Goal: Find specific page/section: Find specific page/section

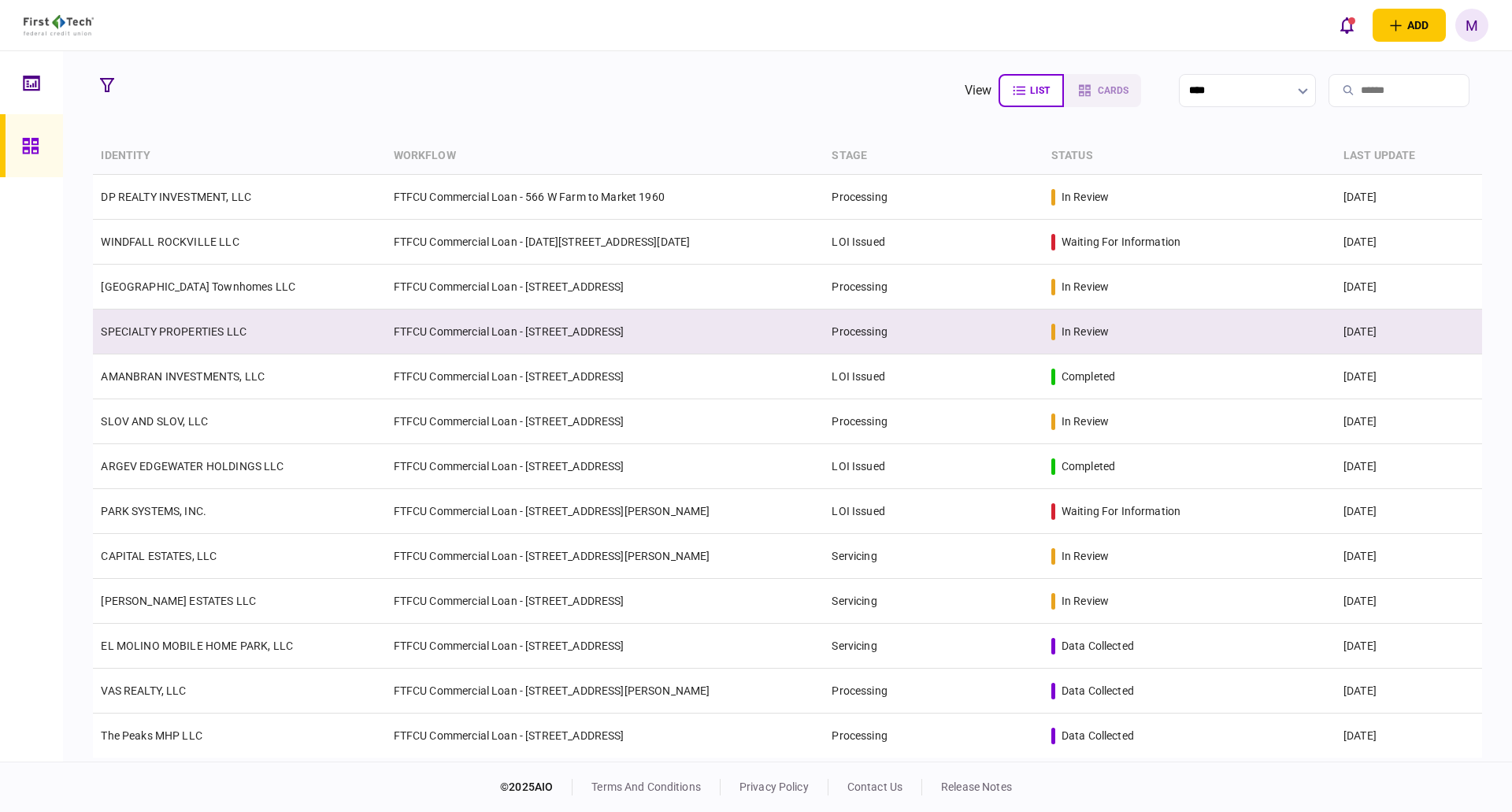
click at [218, 336] on link "SPECIALTY PROPERTIES LLC" at bounding box center [173, 332] width 145 height 12
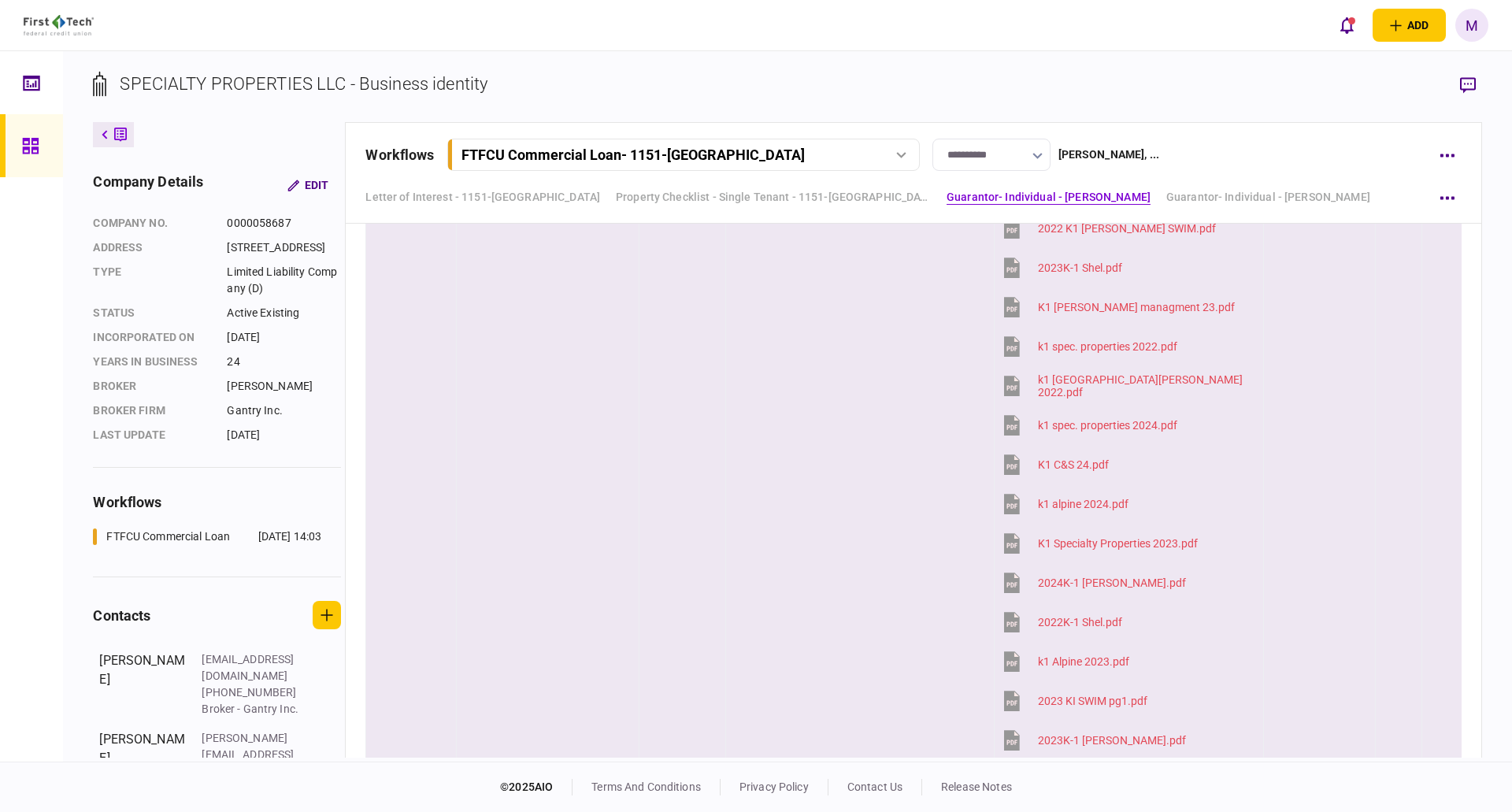
scroll to position [3307, 0]
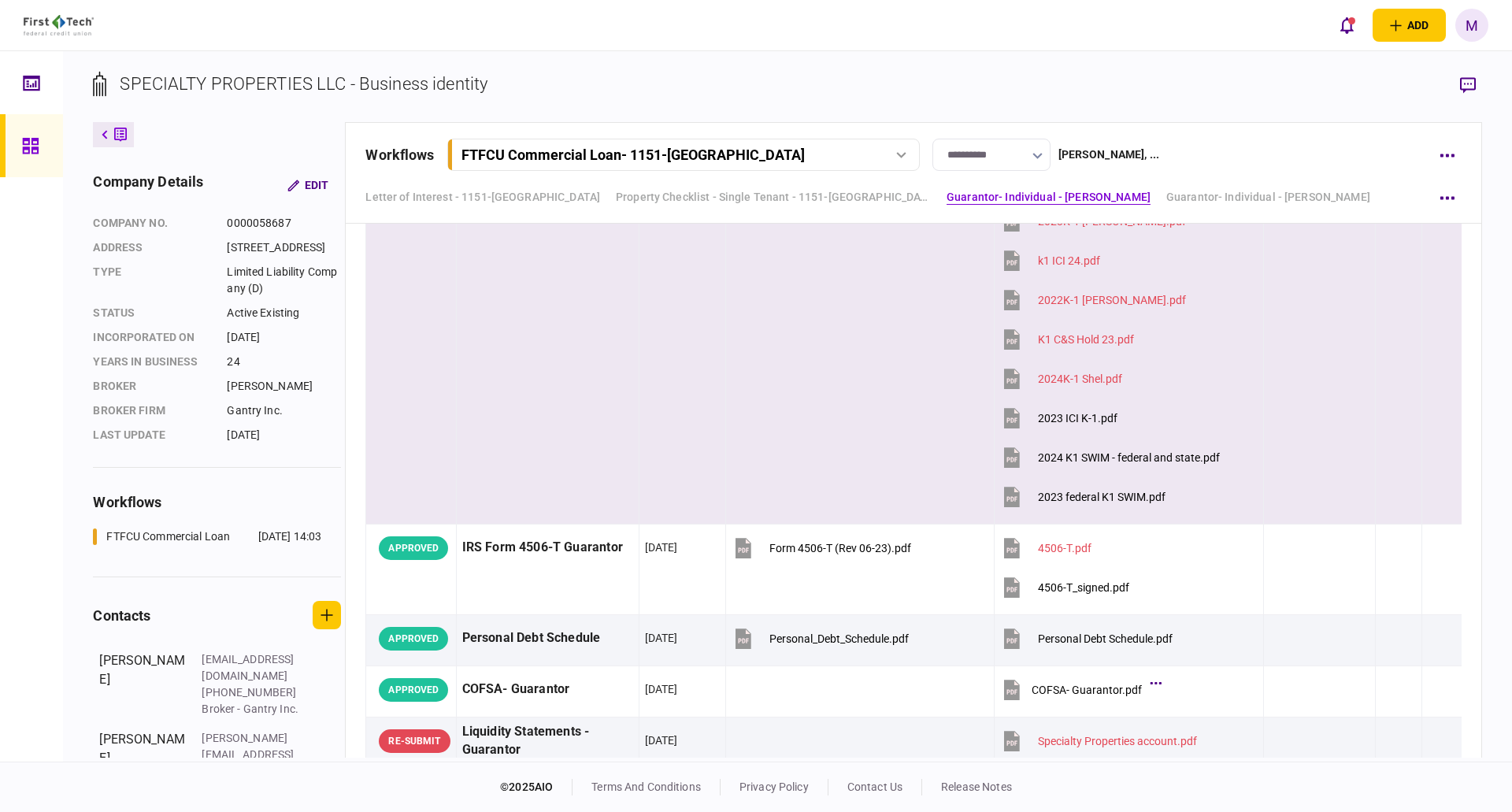
click at [1010, 496] on icon at bounding box center [1012, 496] width 16 height 21
click at [1012, 457] on icon at bounding box center [1012, 457] width 16 height 21
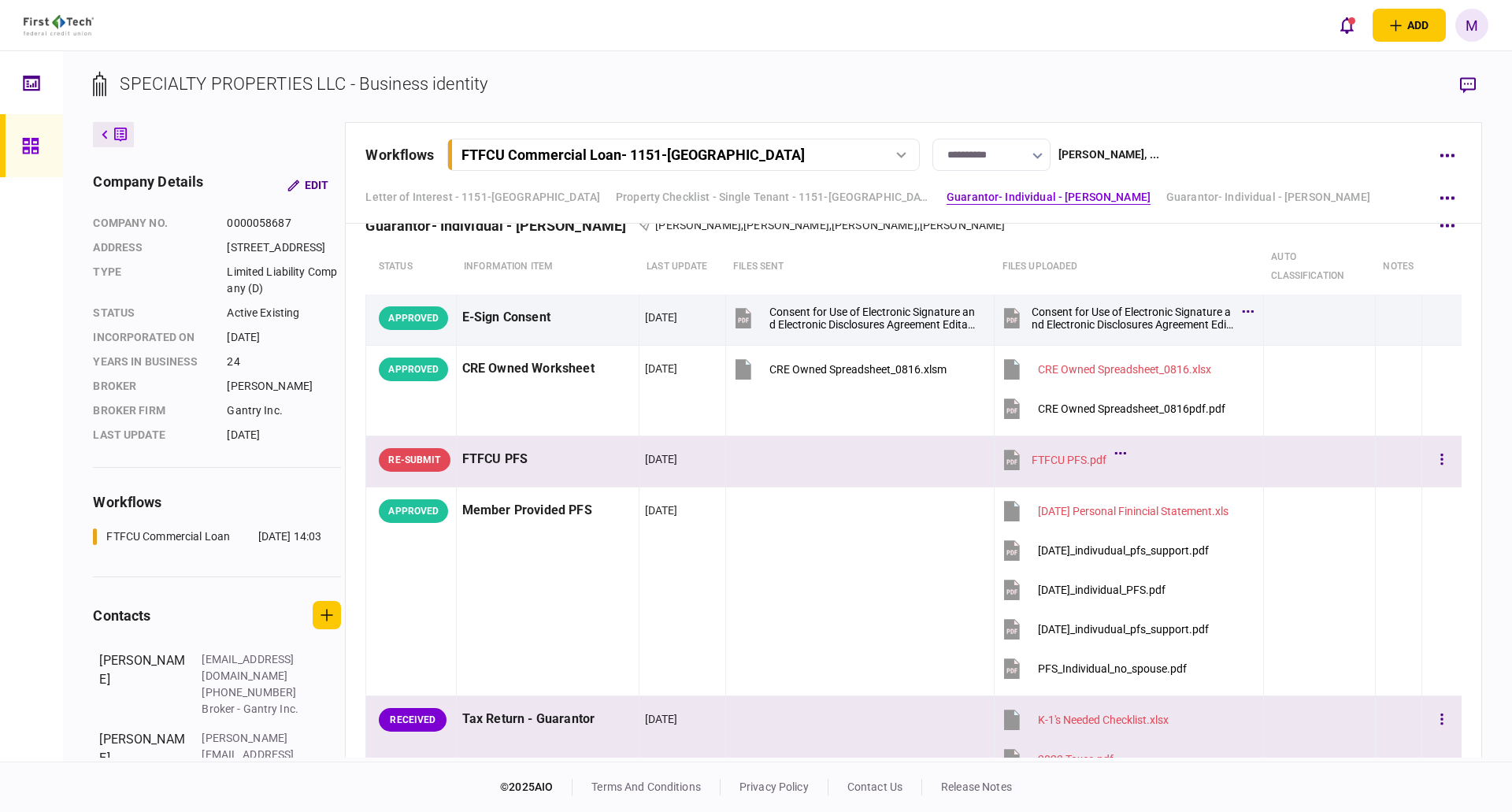
scroll to position [1653, 0]
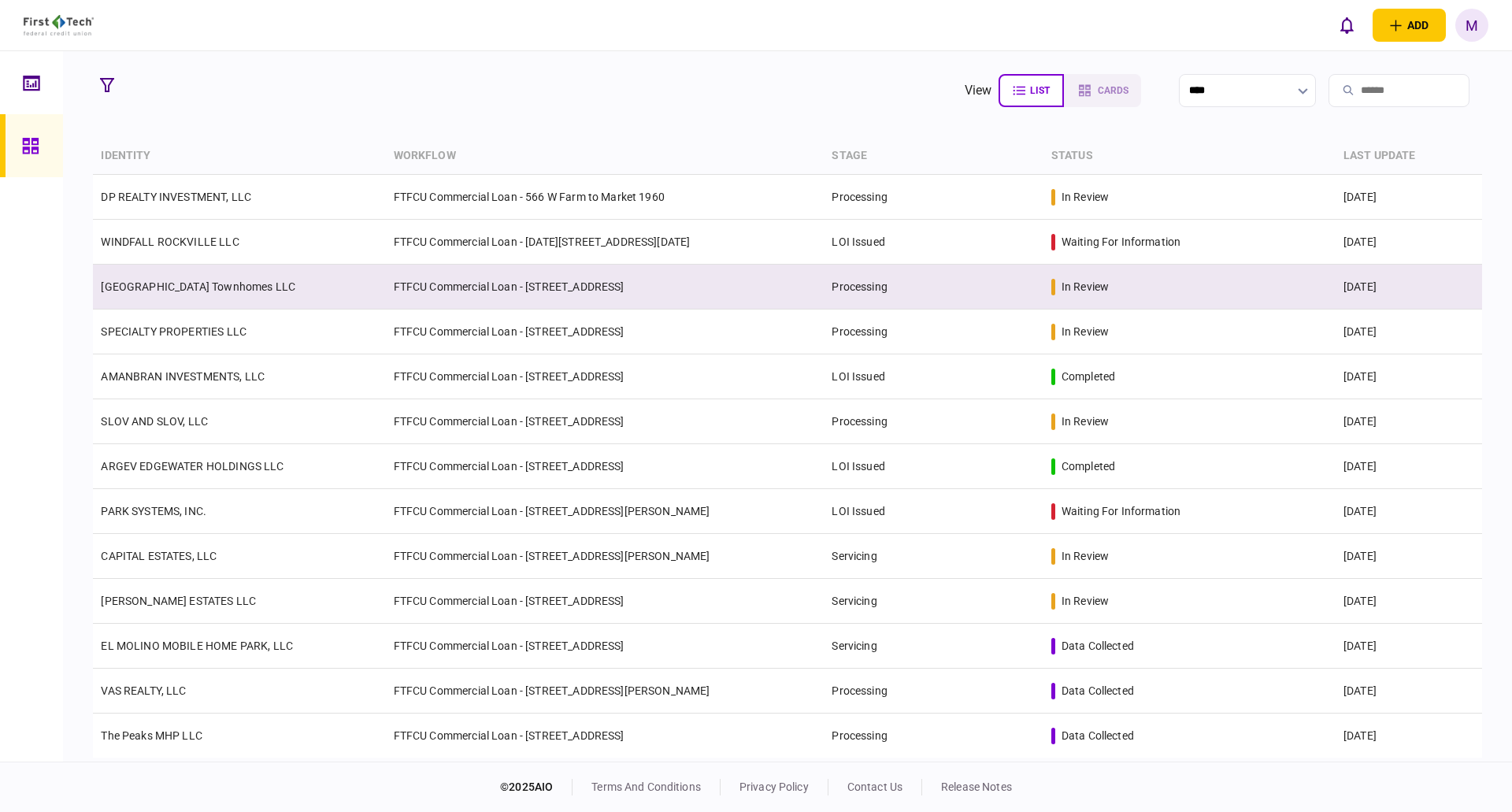
click at [207, 297] on td "[GEOGRAPHIC_DATA] Townhomes LLC" at bounding box center [239, 287] width 292 height 45
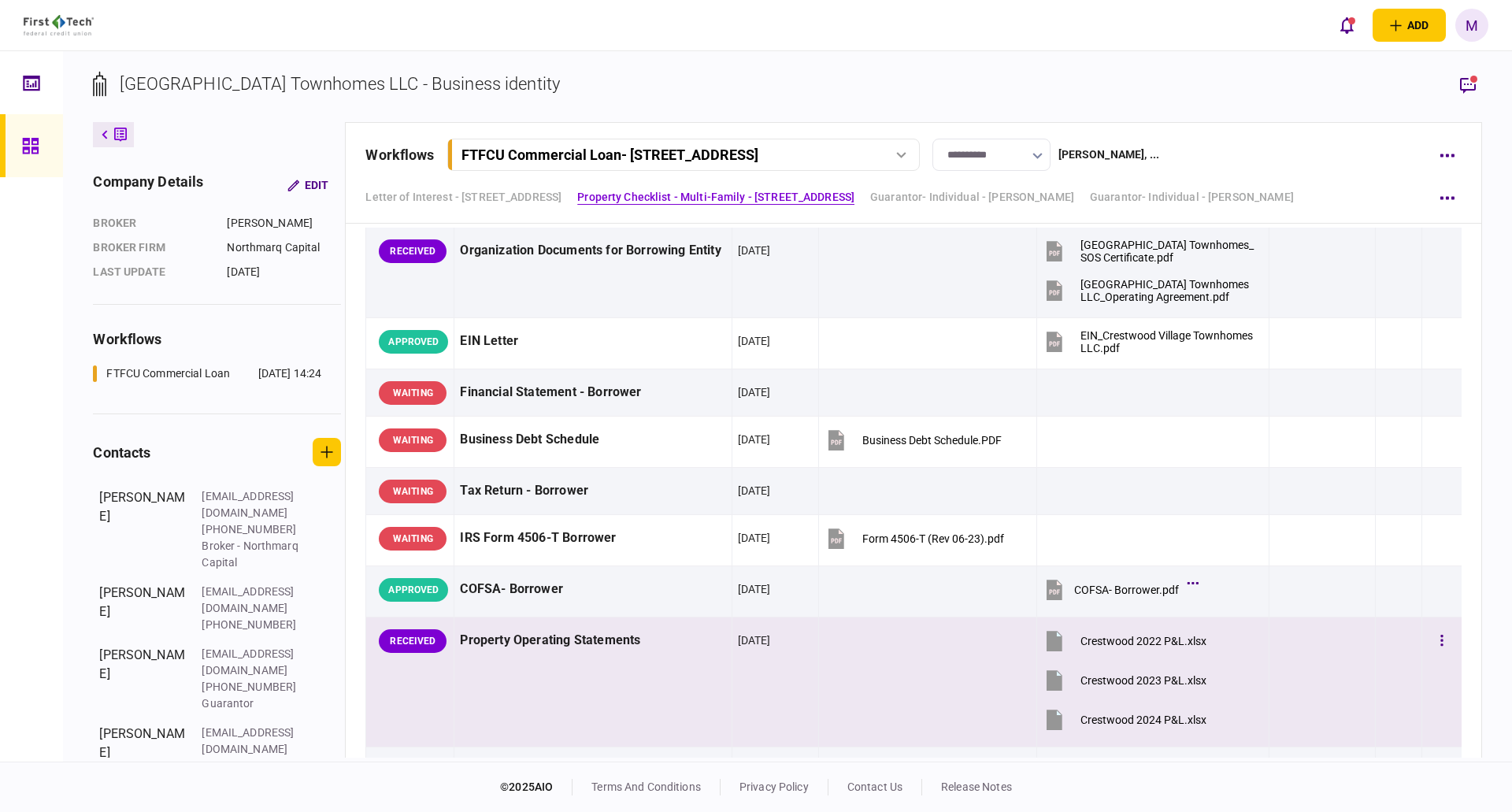
scroll to position [734, 0]
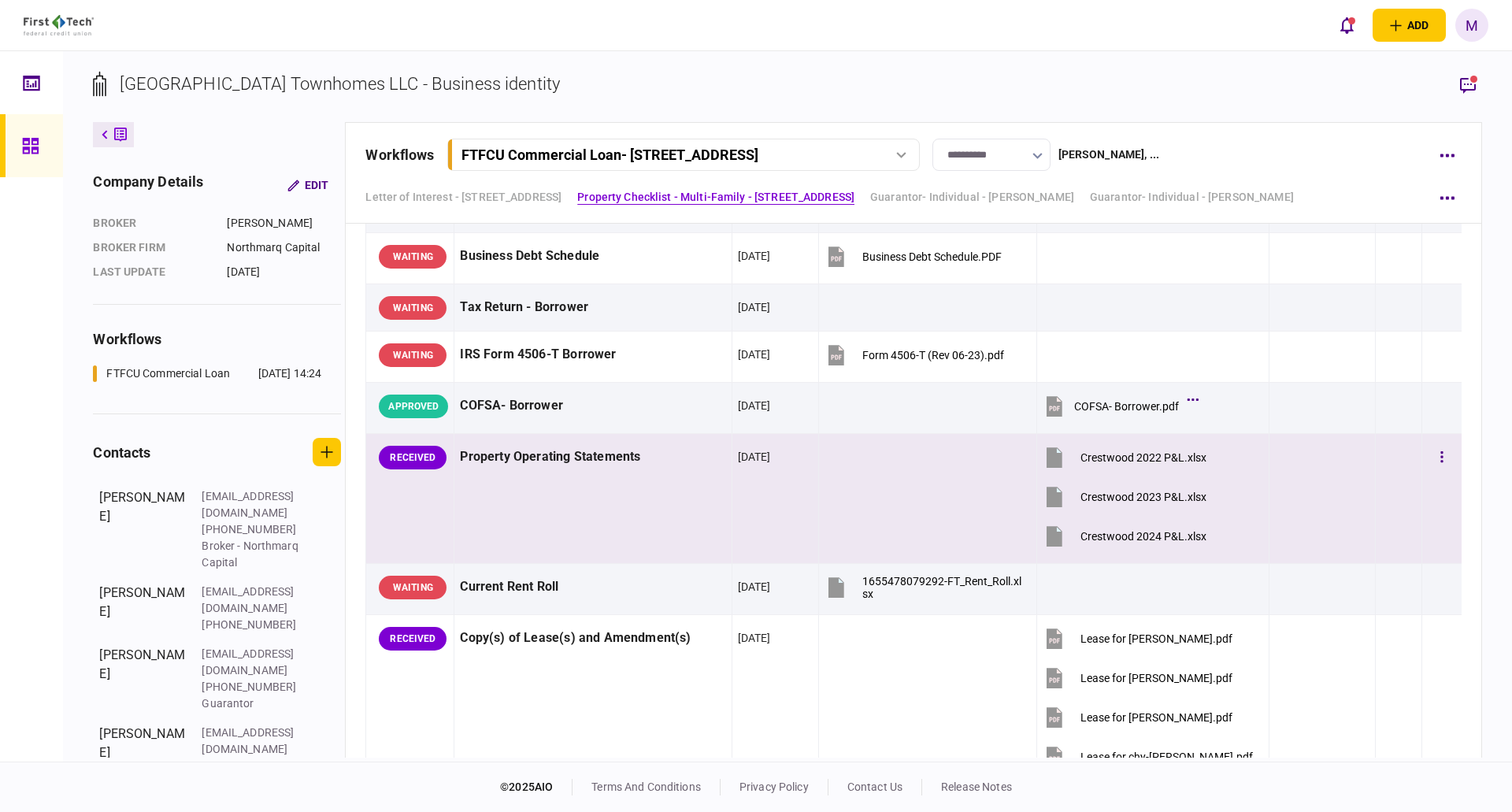
click at [572, 499] on td "Property Operating Statements" at bounding box center [593, 499] width 277 height 130
click at [32, 148] on icon at bounding box center [30, 146] width 16 height 16
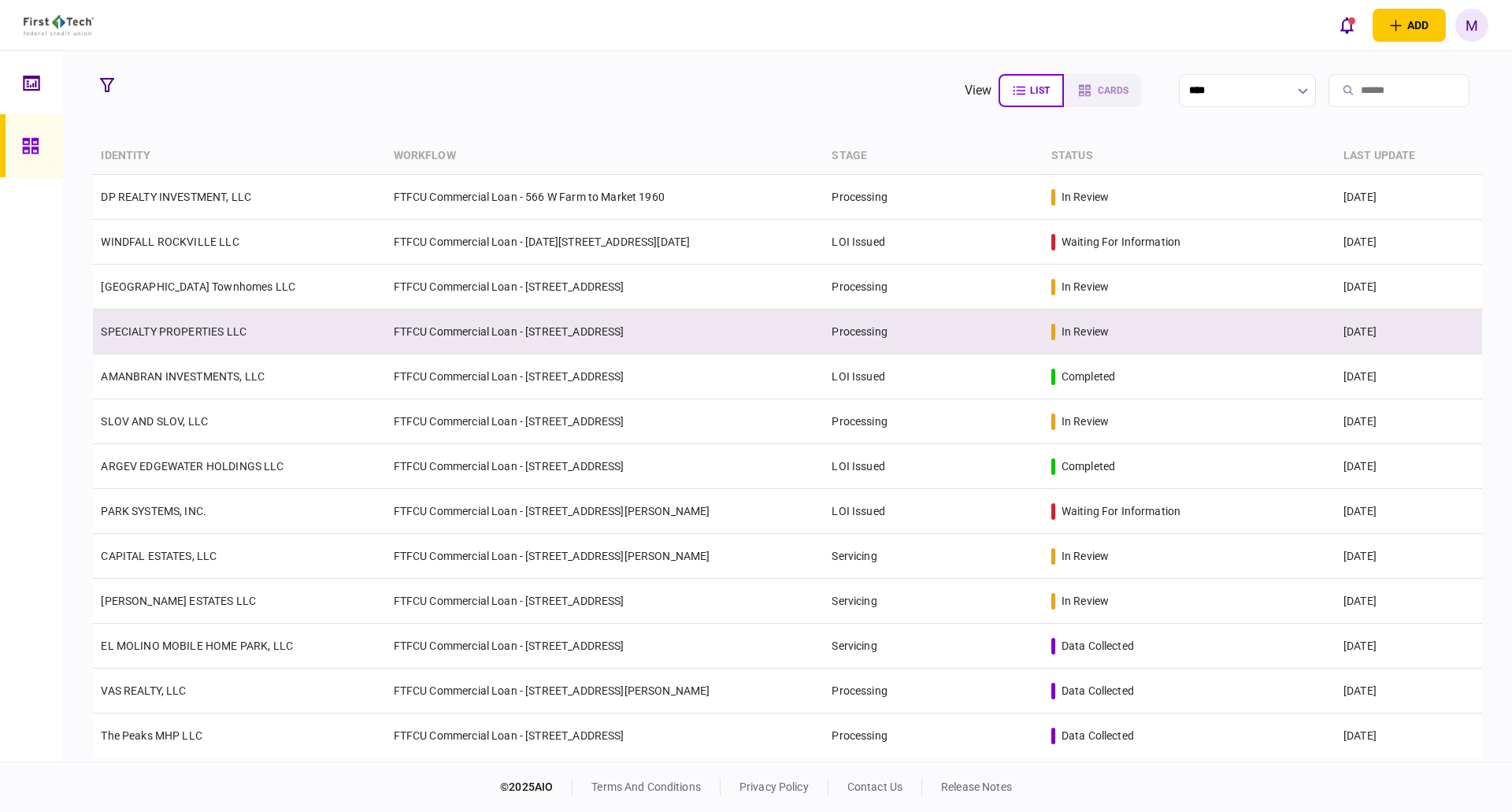
click at [246, 331] on link "SPECIALTY PROPERTIES LLC" at bounding box center [173, 332] width 145 height 12
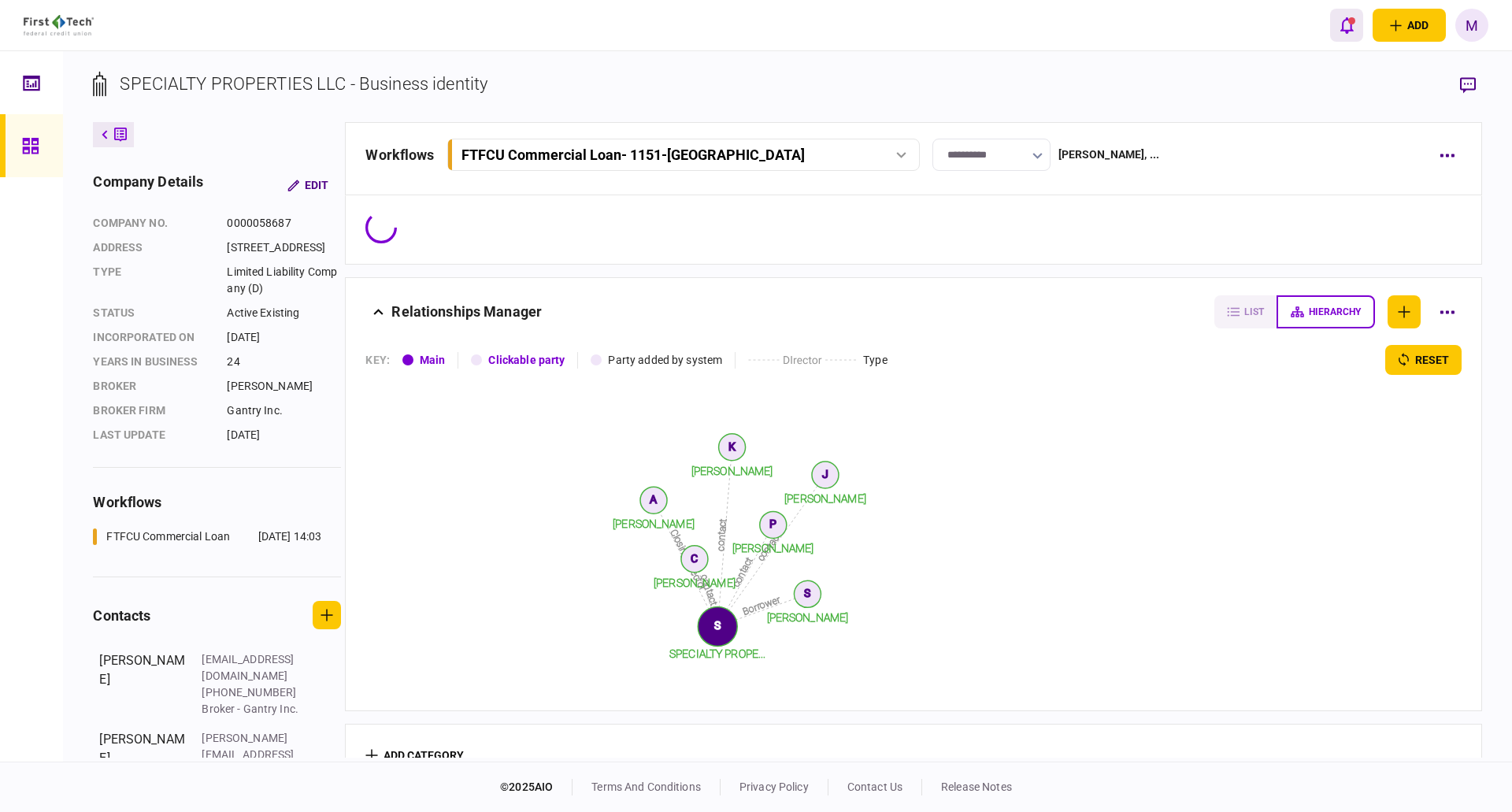
click at [1341, 26] on icon "open notifications list" at bounding box center [1347, 25] width 13 height 17
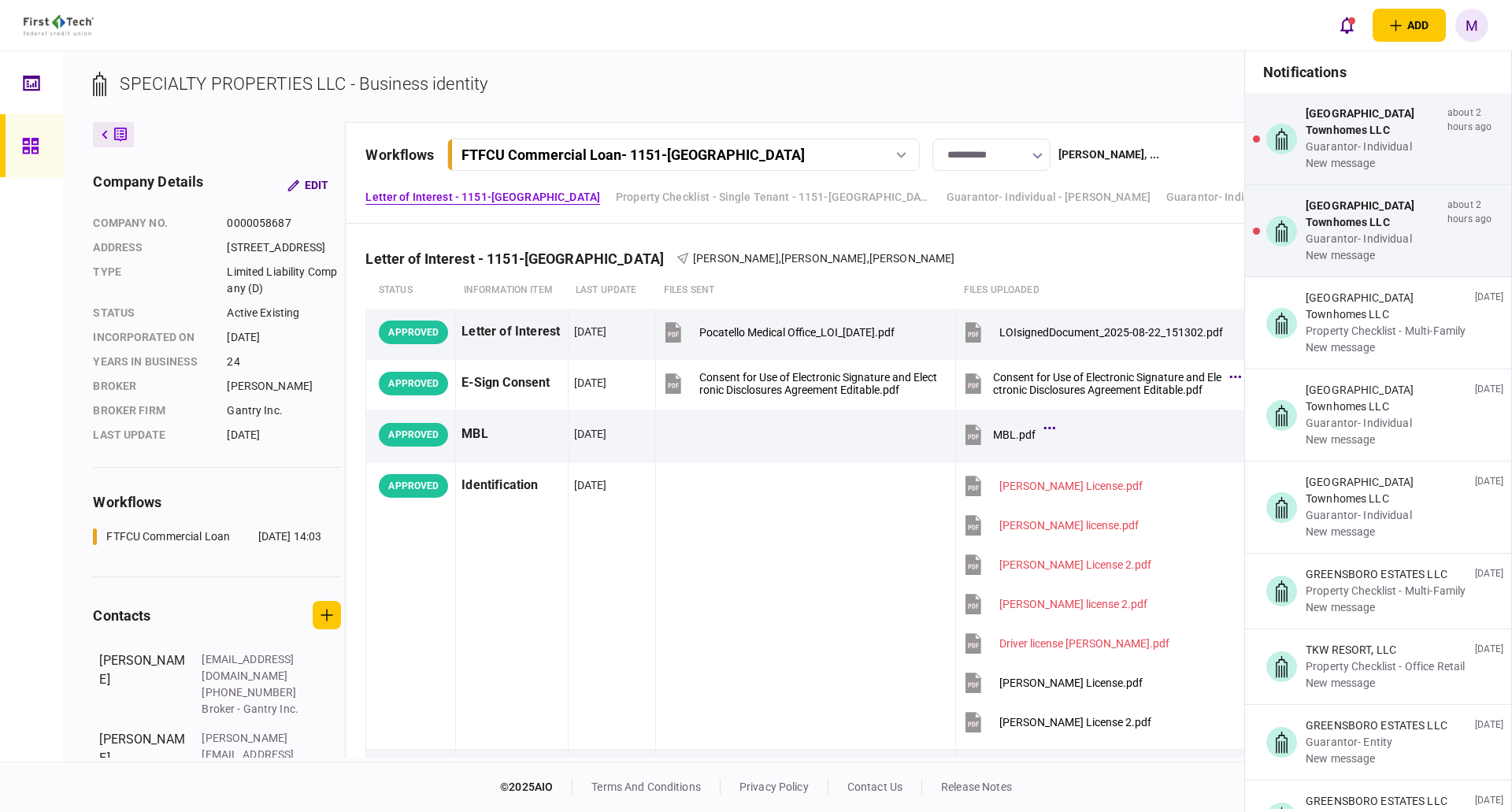
click at [836, 91] on section "SPECIALTY PROPERTIES LLC - Business identity" at bounding box center [786, 96] width 1388 height 51
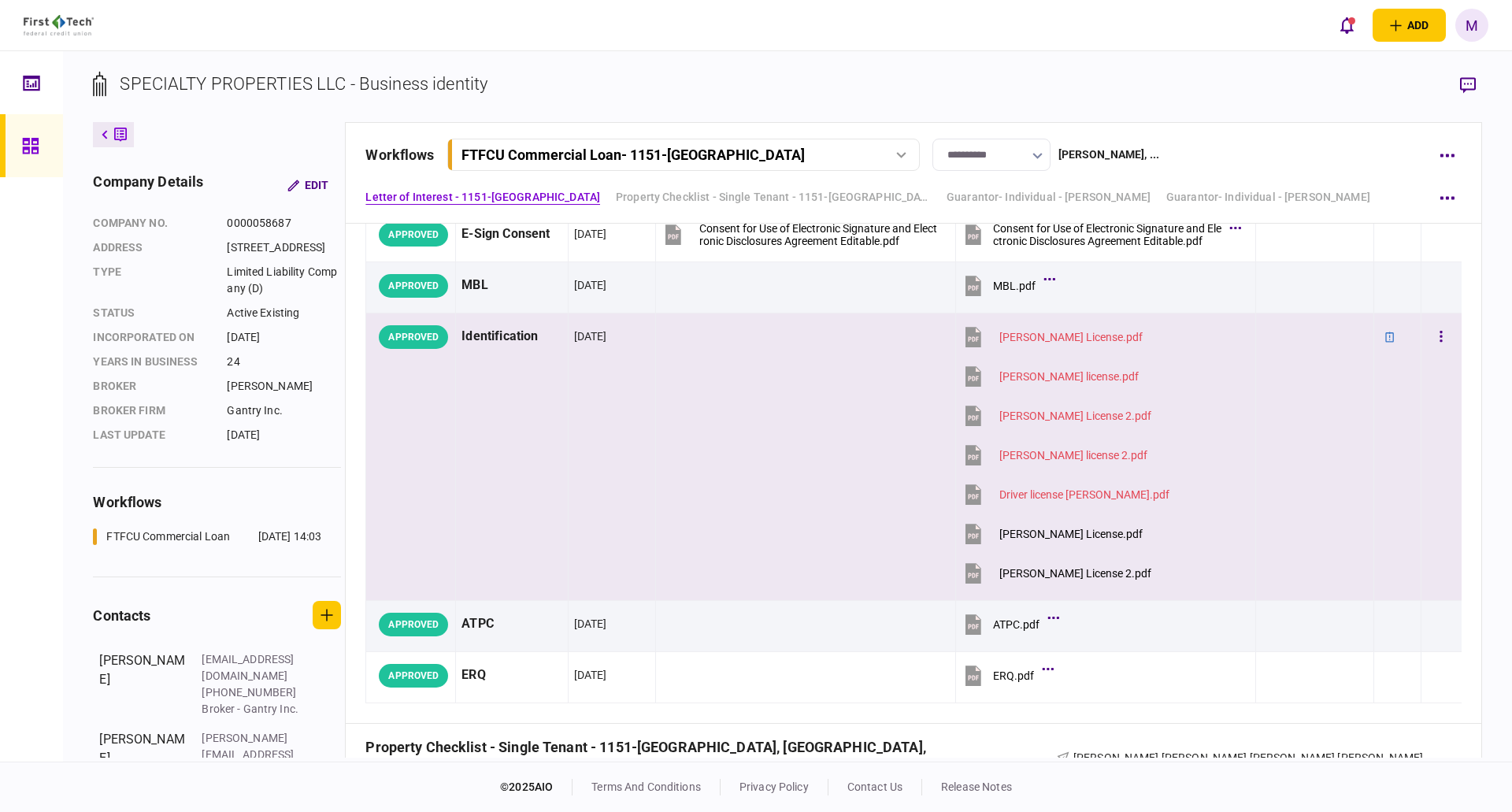
scroll to position [184, 0]
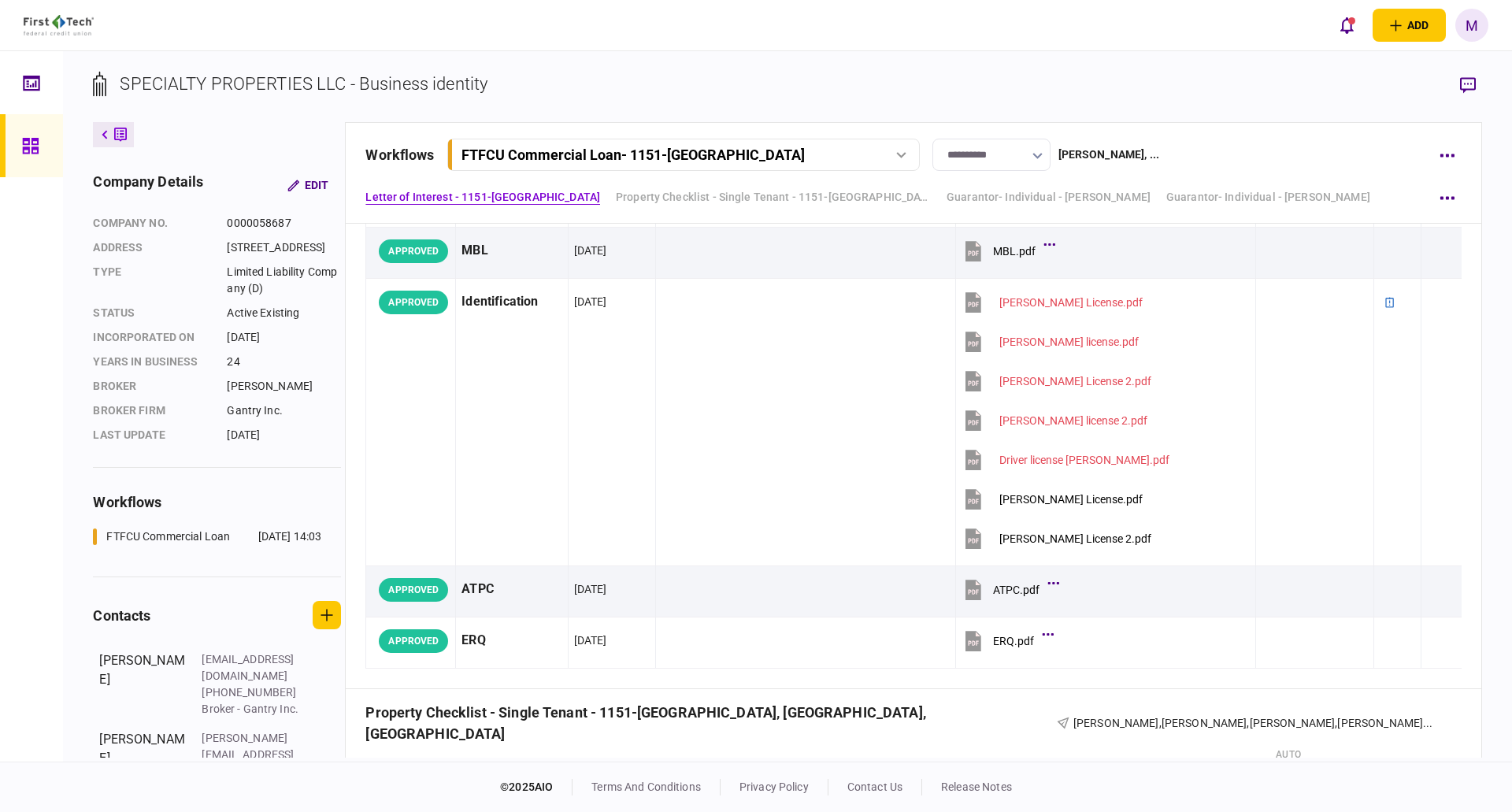
click at [320, 32] on div "add business identity individual identity M M [PERSON_NAME] [EMAIL_ADDRESS][PER…" at bounding box center [756, 25] width 1512 height 51
drag, startPoint x: 1119, startPoint y: 57, endPoint x: 1126, endPoint y: 47, distance: 12.2
click at [1126, 51] on div "**********" at bounding box center [787, 406] width 1449 height 710
click at [716, 79] on section "SPECIALTY PROPERTIES LLC - Business identity" at bounding box center [786, 96] width 1388 height 51
click at [1094, 200] on link "Guarantor- Individual - [PERSON_NAME]" at bounding box center [1048, 197] width 204 height 17
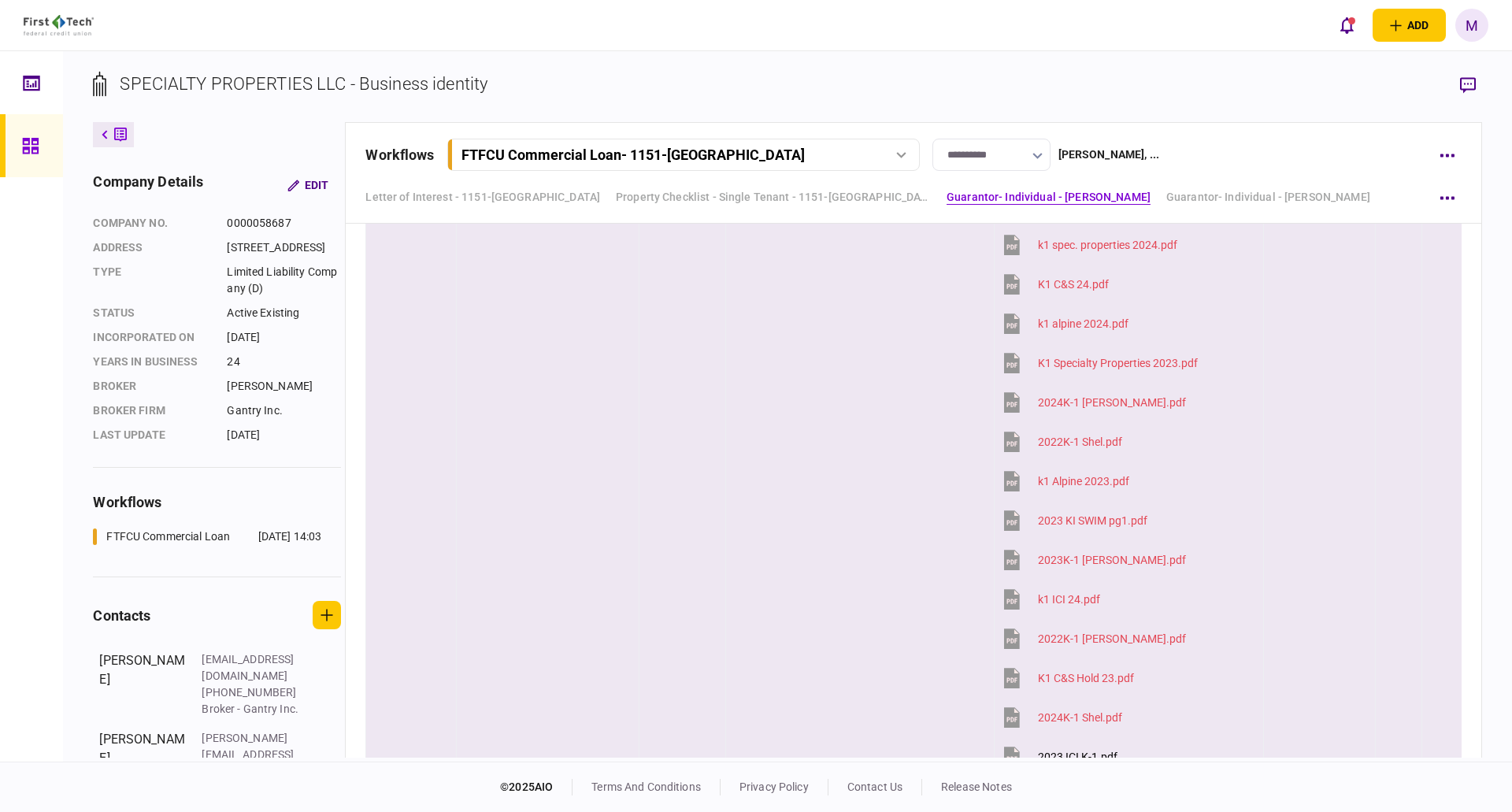
scroll to position [3459, 0]
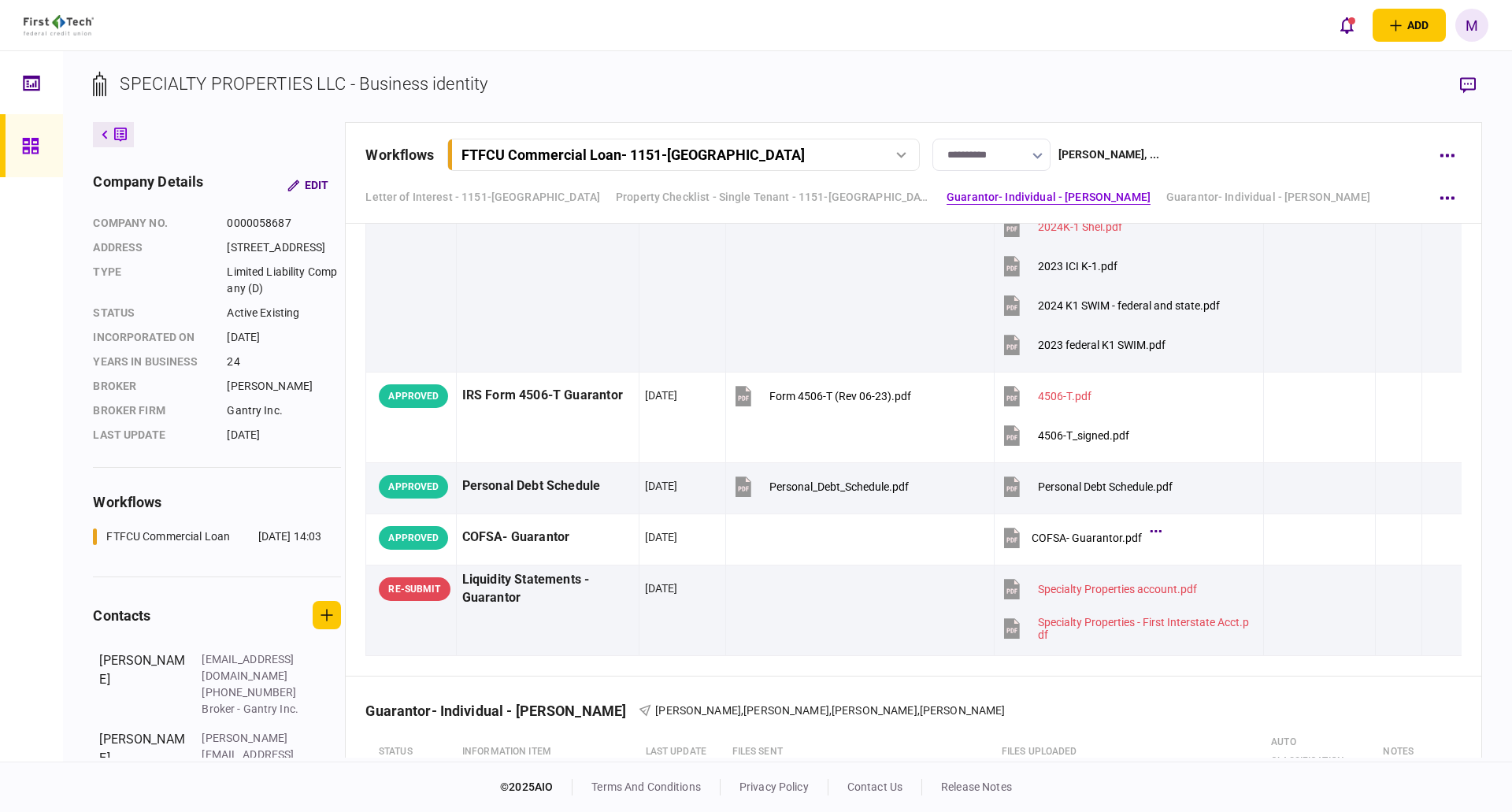
click at [544, 78] on section "SPECIALTY PROPERTIES LLC - Business identity" at bounding box center [786, 96] width 1388 height 51
